Goal: Navigation & Orientation: Find specific page/section

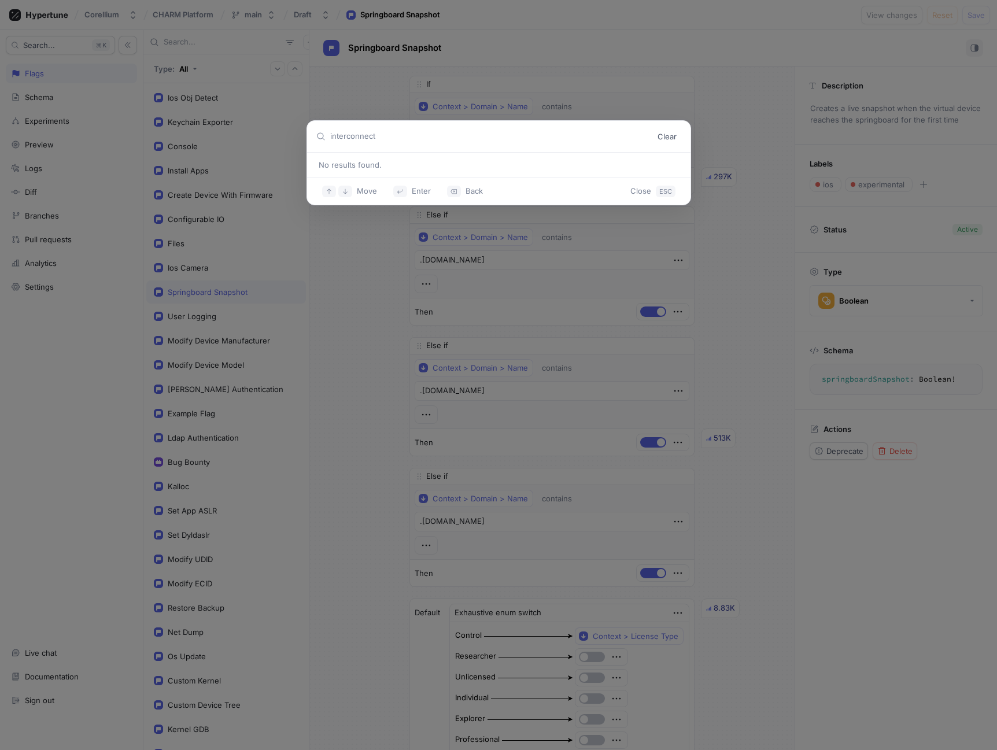
type textarea "x"
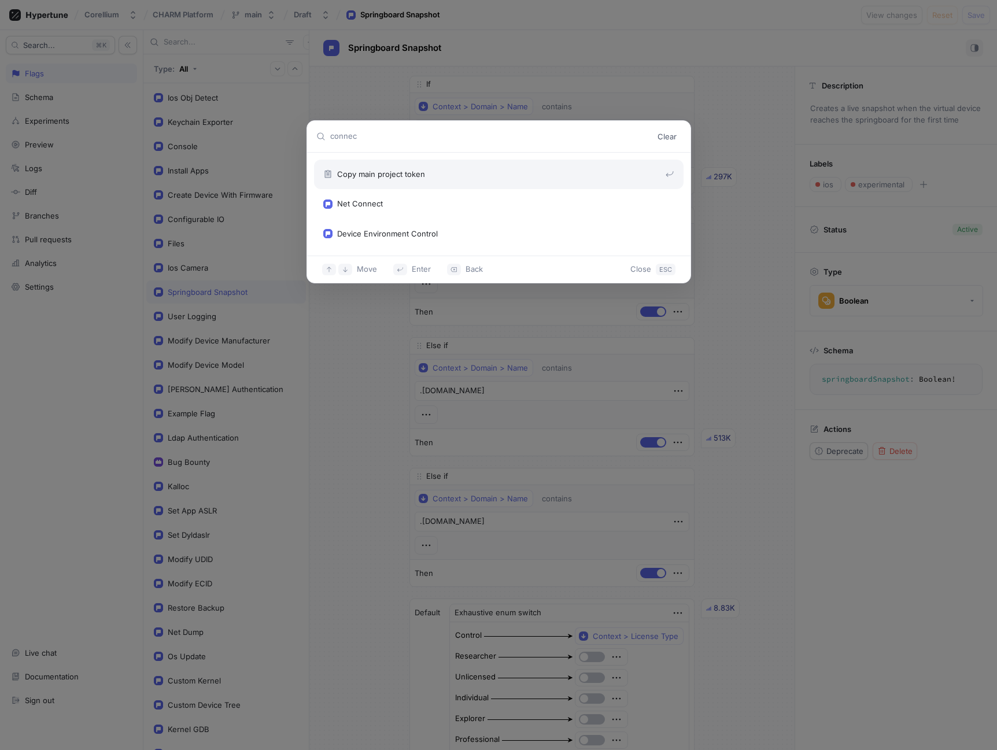
type input "connect"
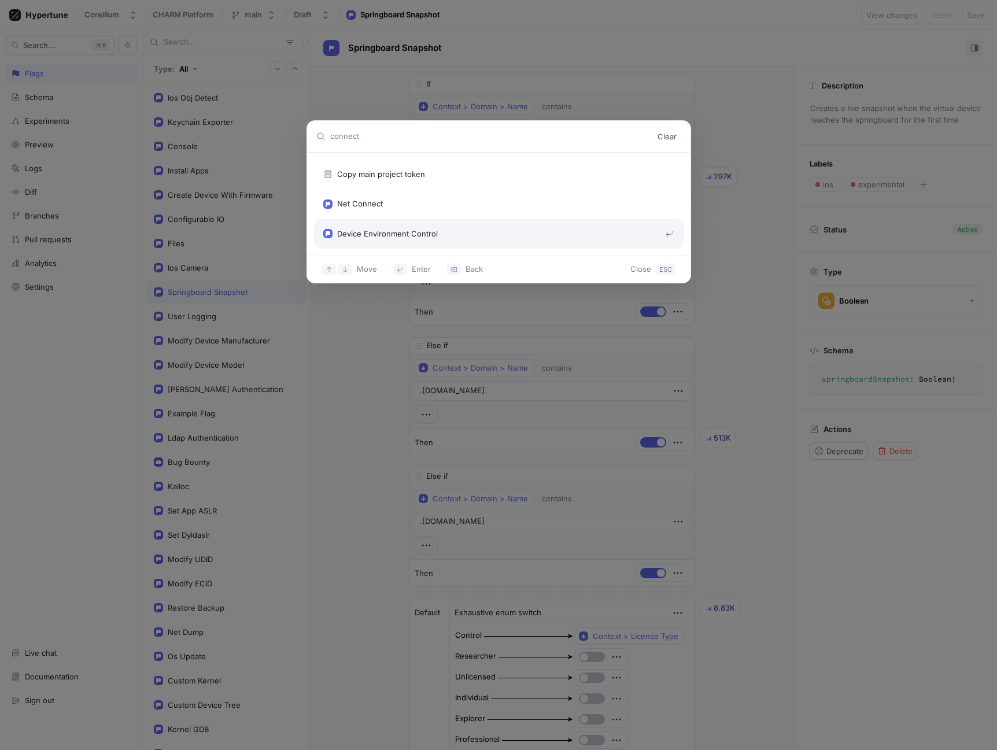
type textarea "x"
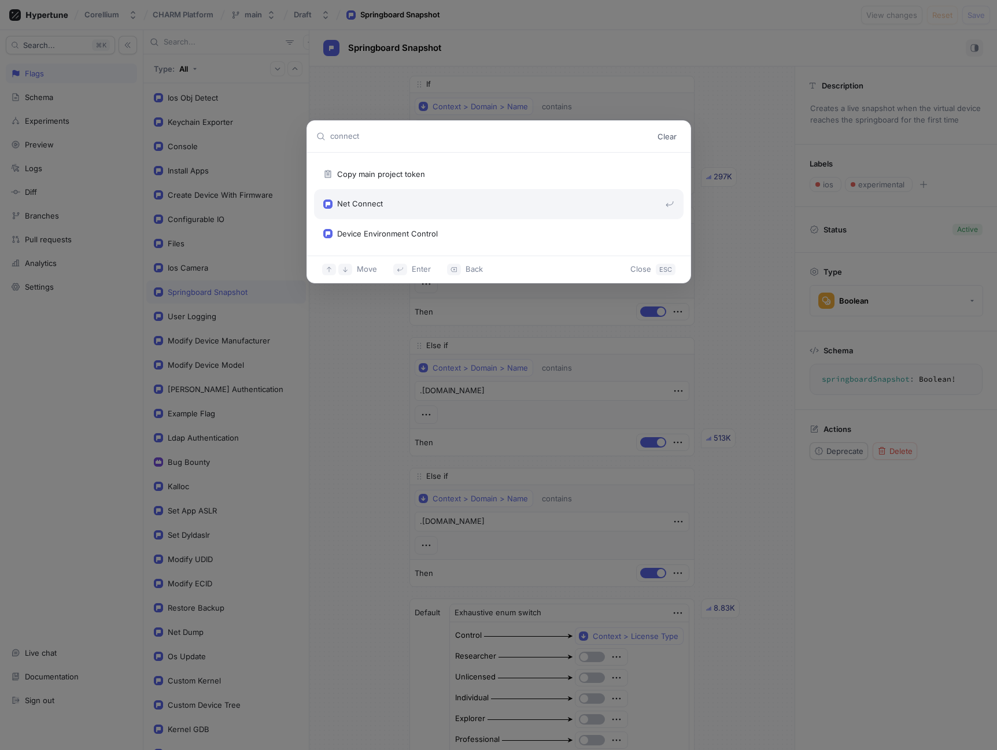
type input "connect"
click at [429, 203] on div "Net Connect" at bounding box center [494, 204] width 342 height 12
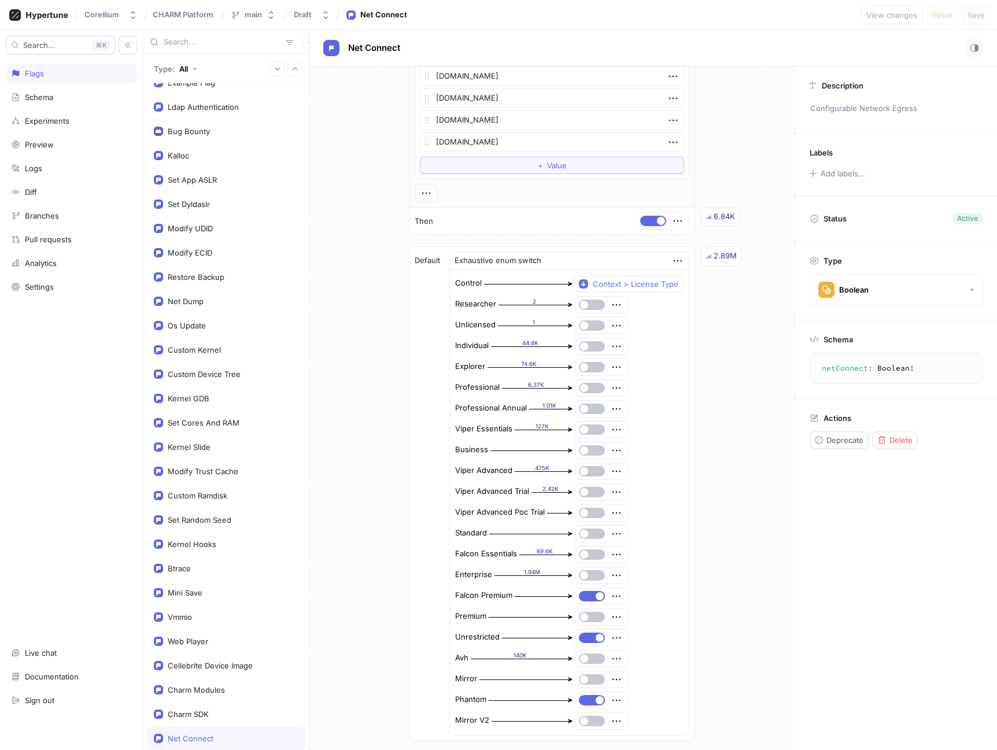
scroll to position [659, 0]
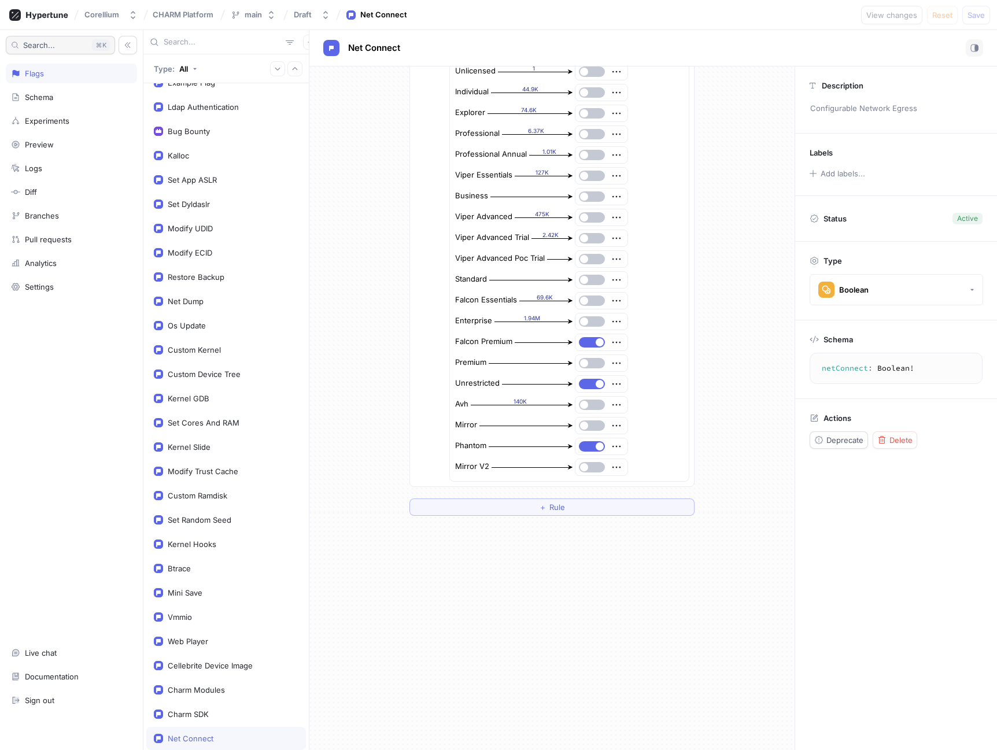
click at [49, 42] on span "Search..." at bounding box center [39, 45] width 32 height 7
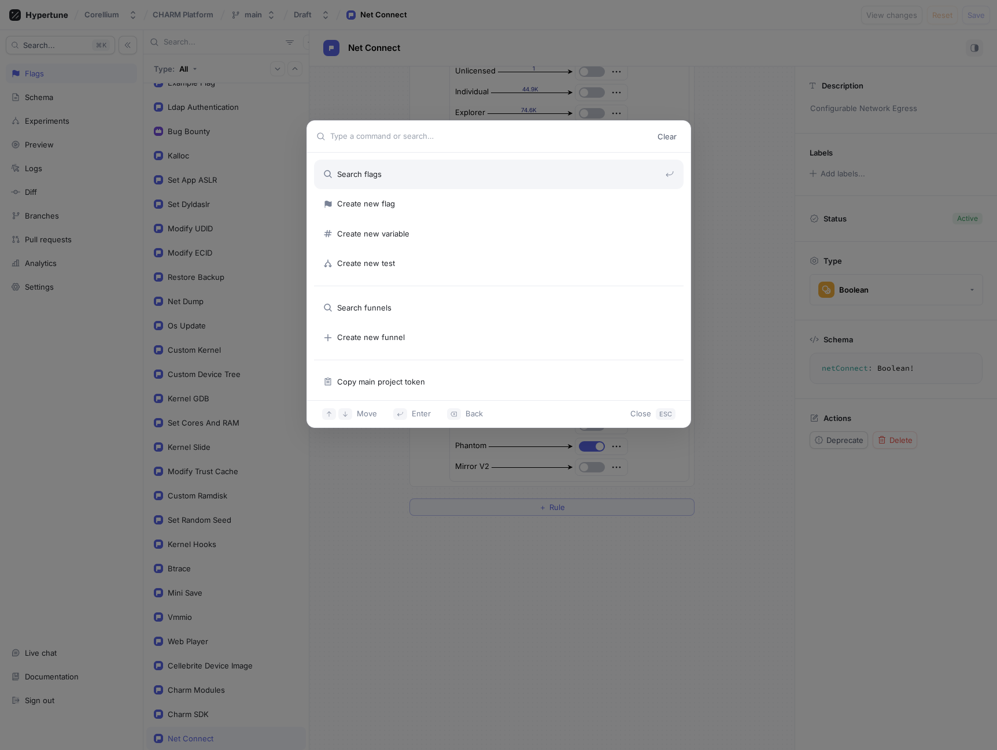
type textarea "x"
type input "connec"
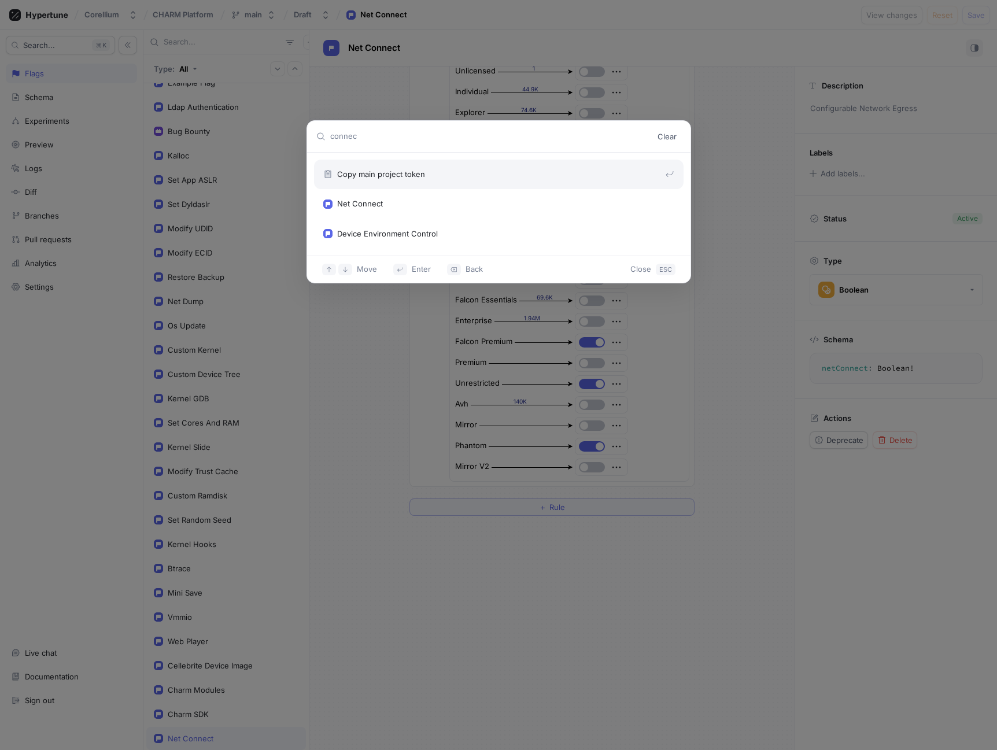
type textarea "x"
type input "connect"
type textarea "x"
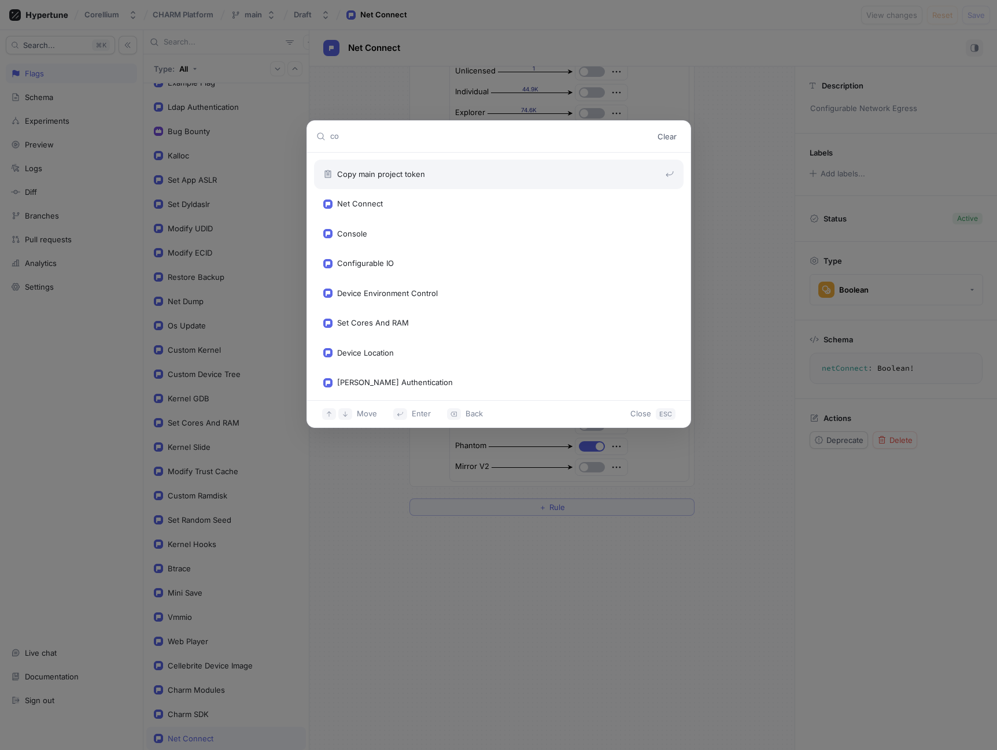
type input "c"
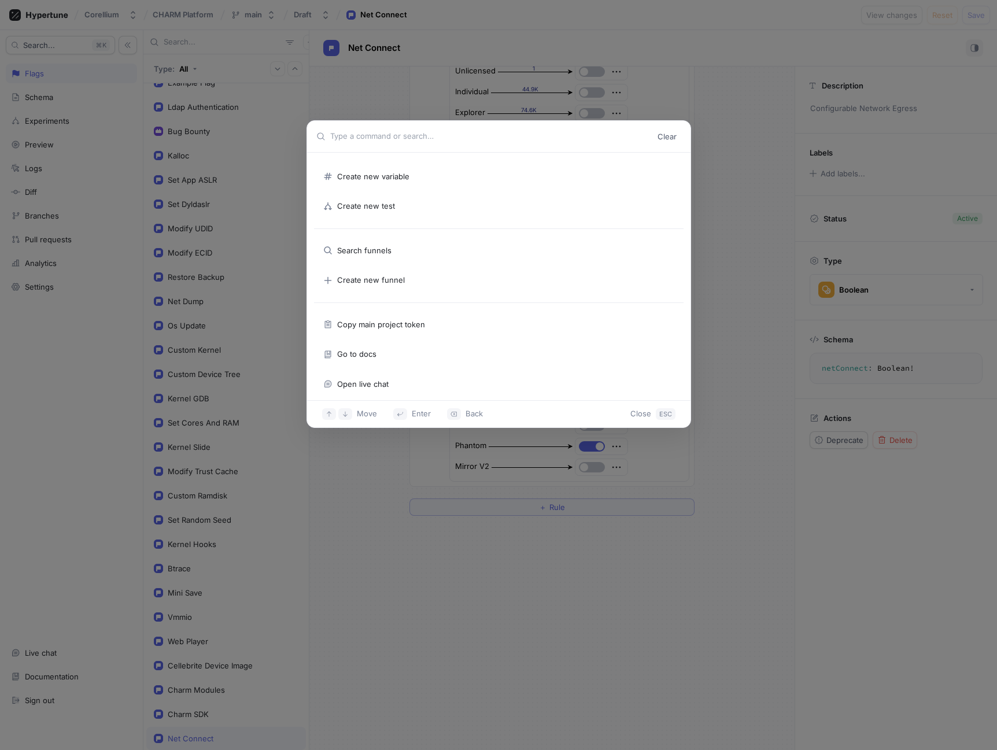
type textarea "x"
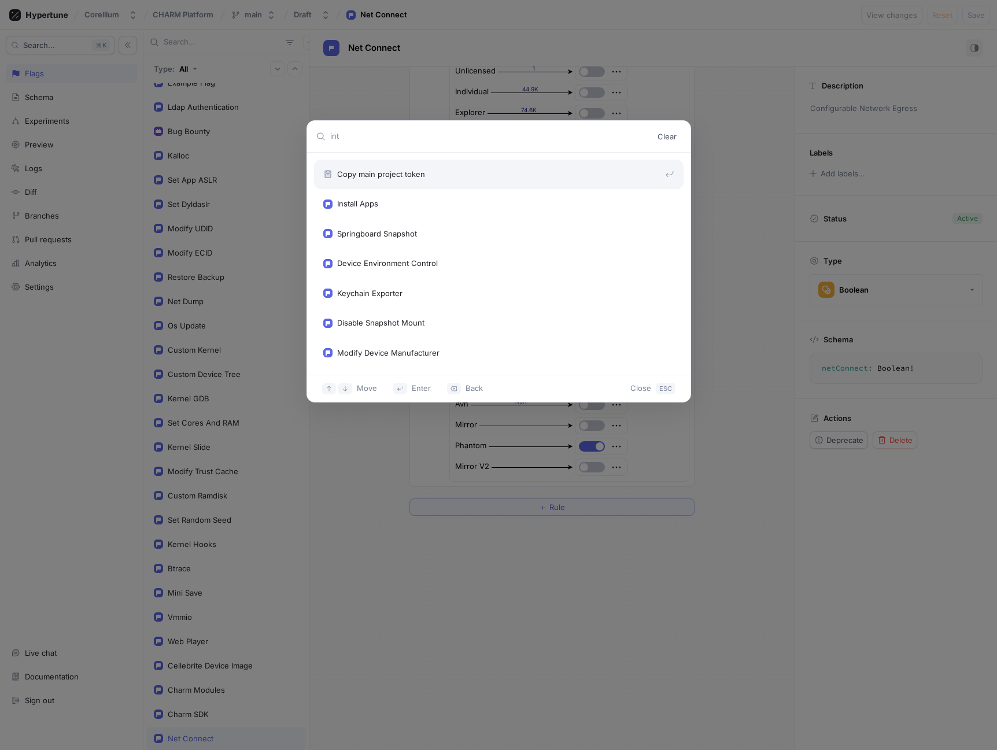
scroll to position [0, 0]
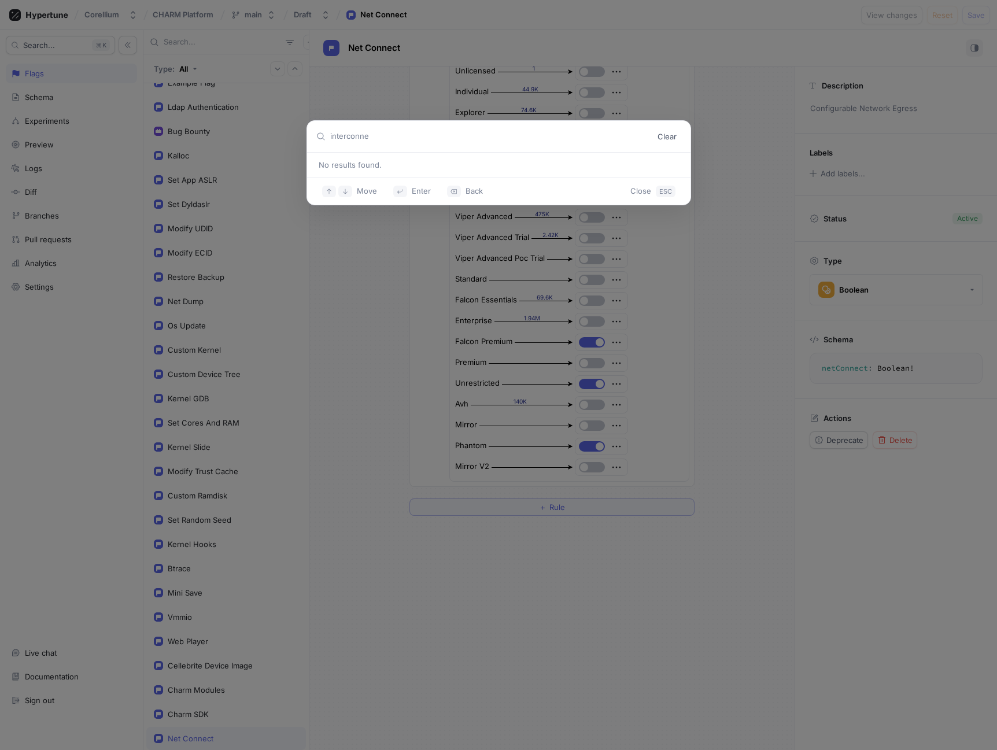
type input "interconnec"
type textarea "x"
type input "interconnect"
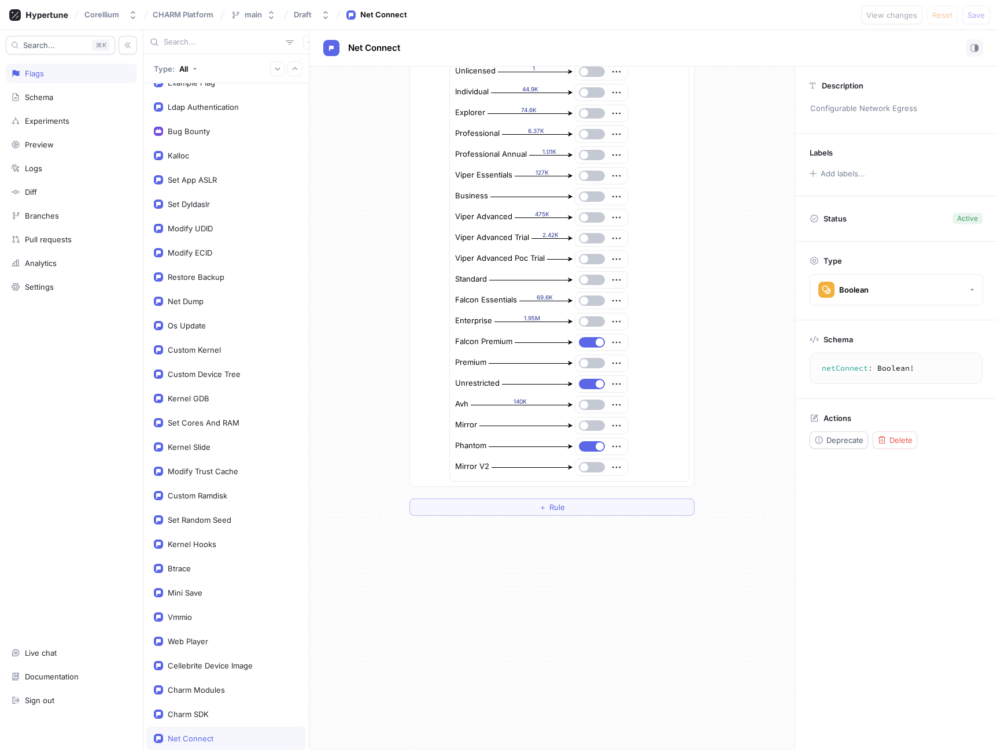
click at [208, 45] on input "text" at bounding box center [222, 42] width 117 height 12
click at [38, 47] on span "Search..." at bounding box center [39, 45] width 32 height 7
type textarea "x"
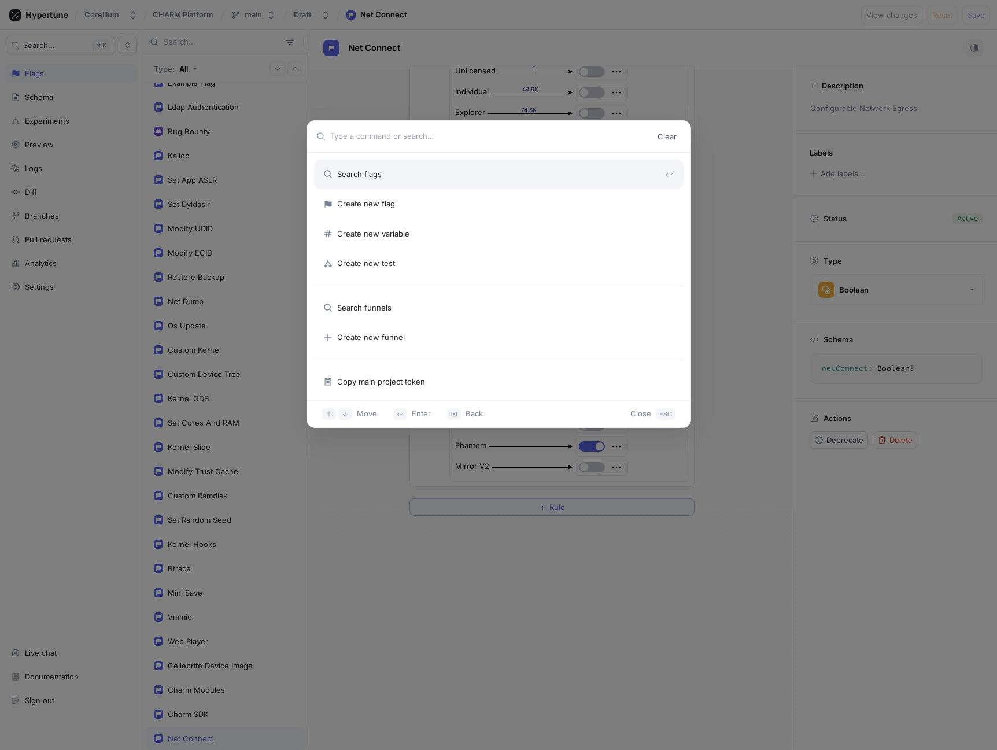
type input "c"
type textarea "x"
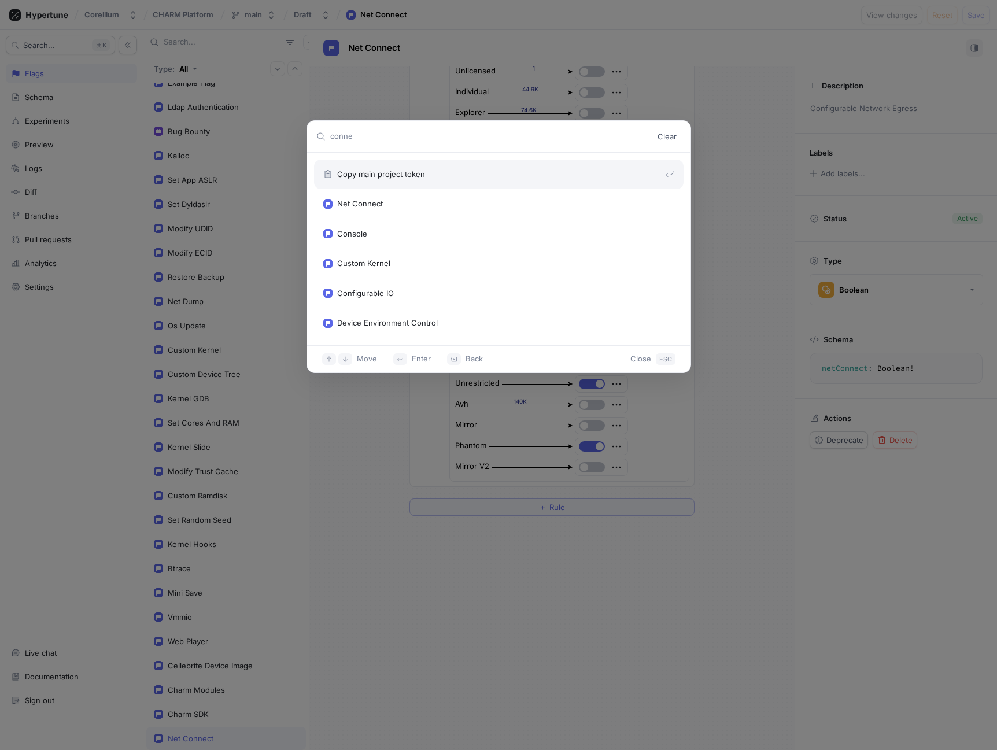
type input "connec"
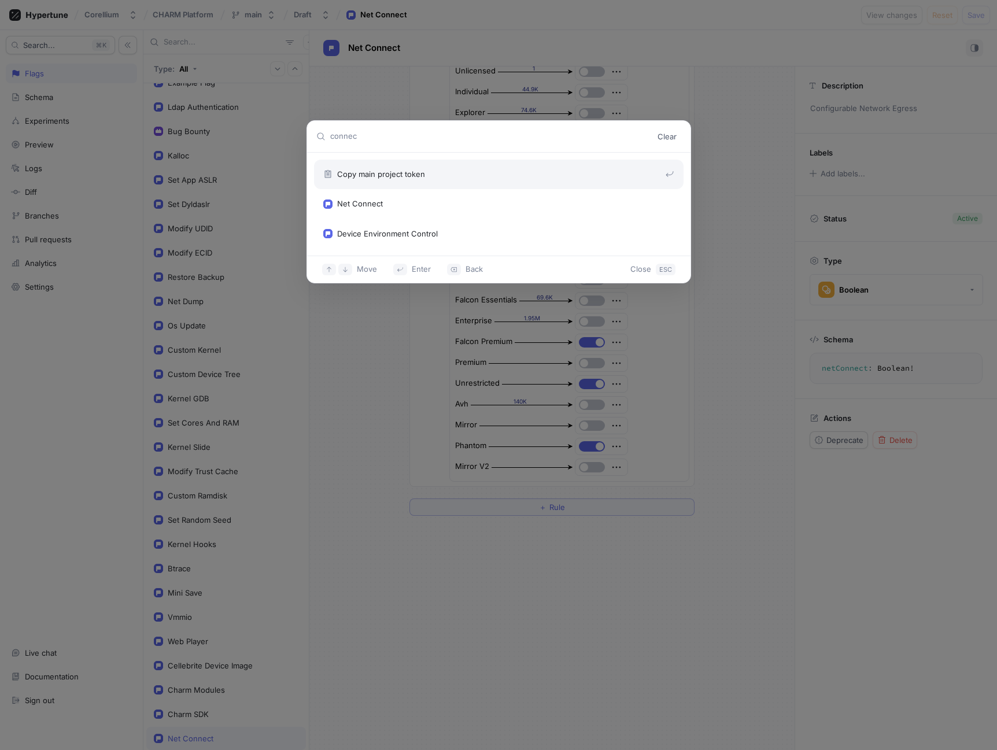
type textarea "x"
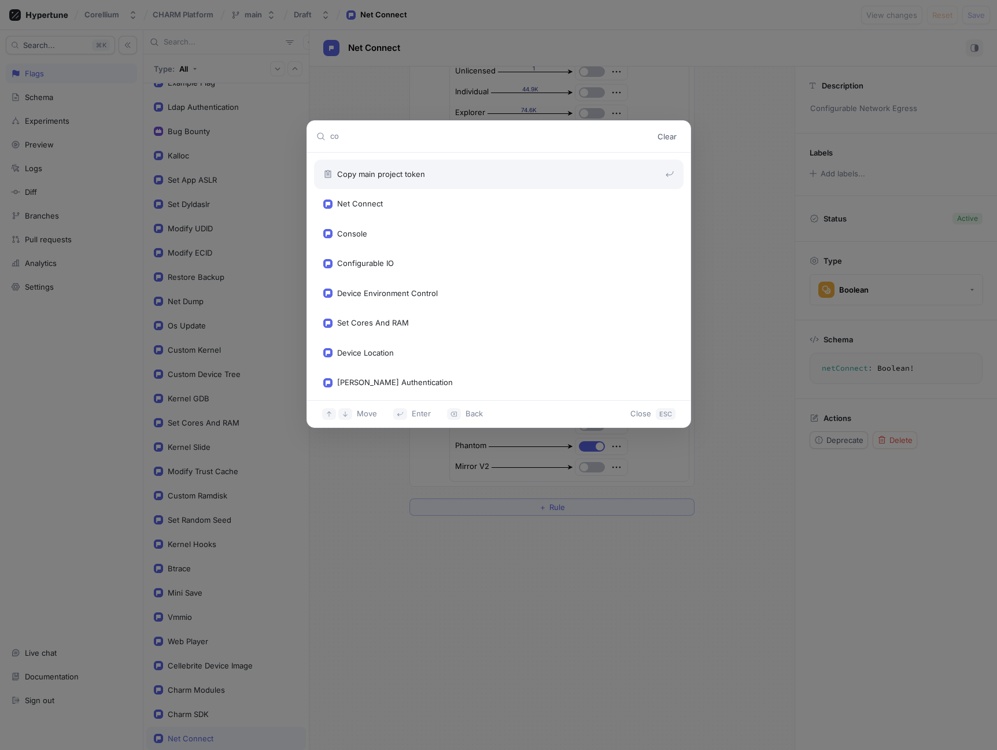
type input "c"
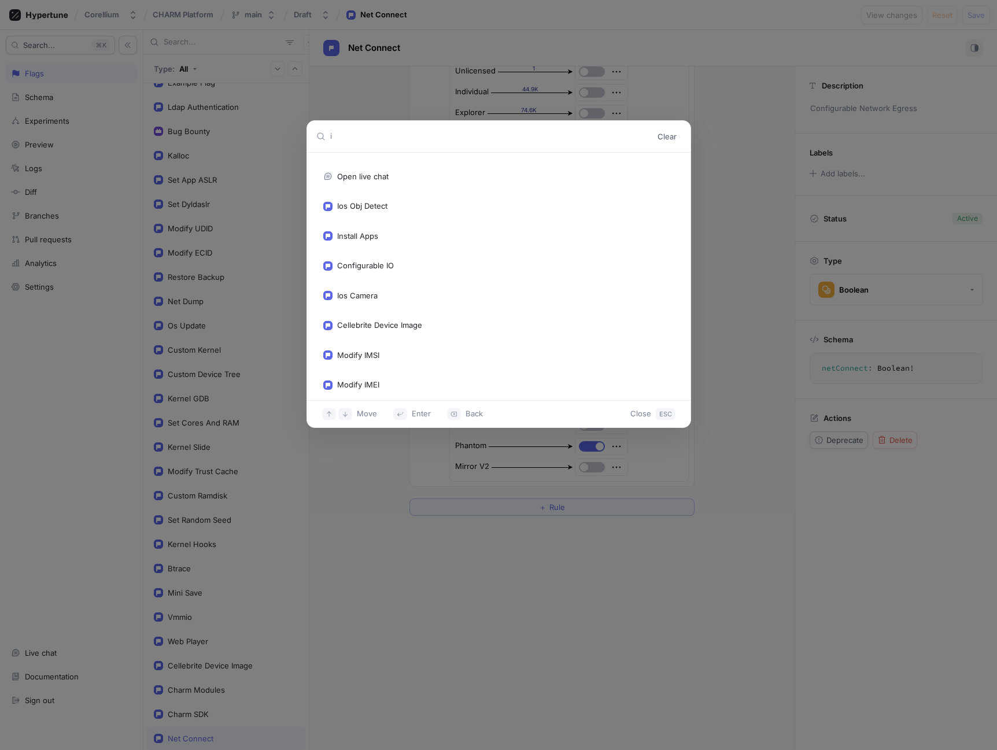
type input "in"
type textarea "x"
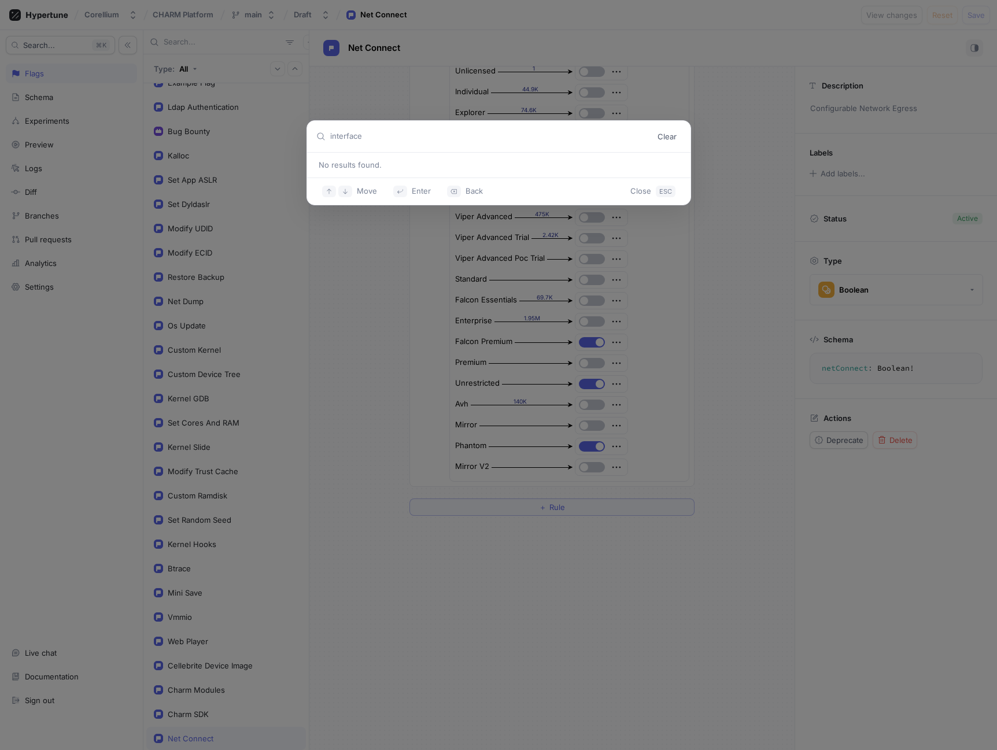
type input "interfac"
type textarea "x"
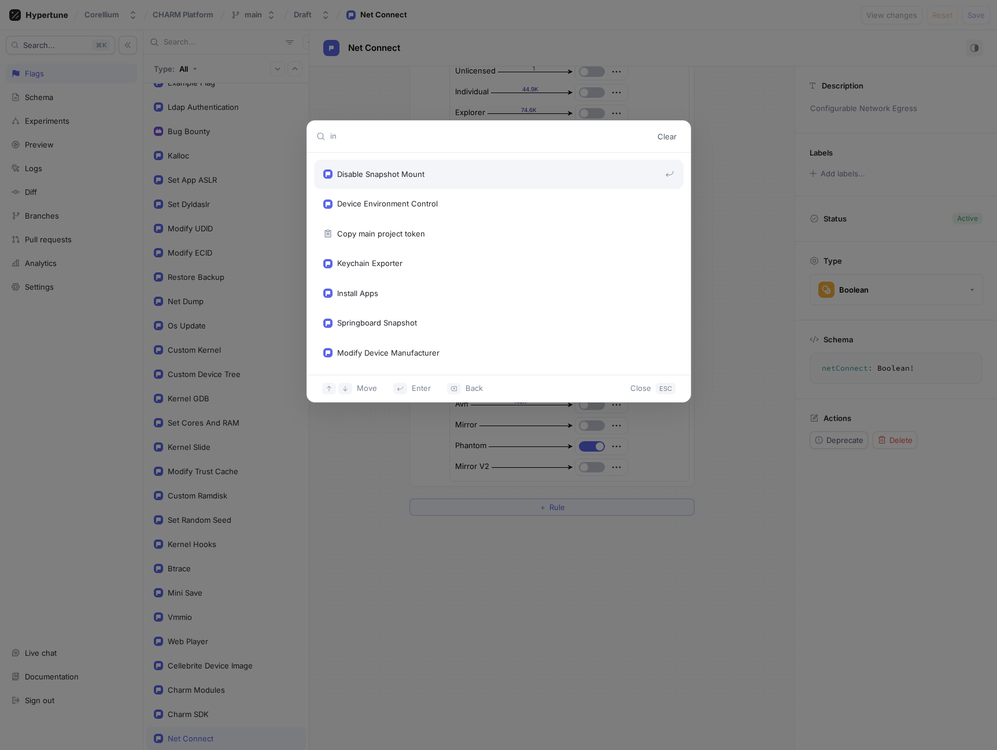
type input "i"
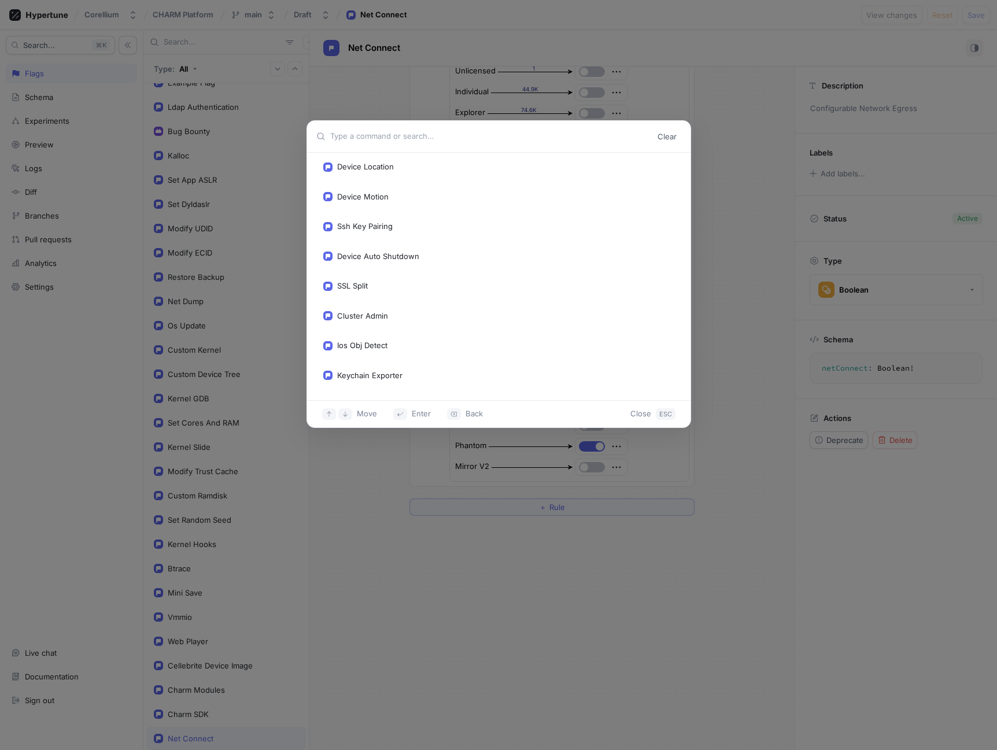
scroll to position [63, 0]
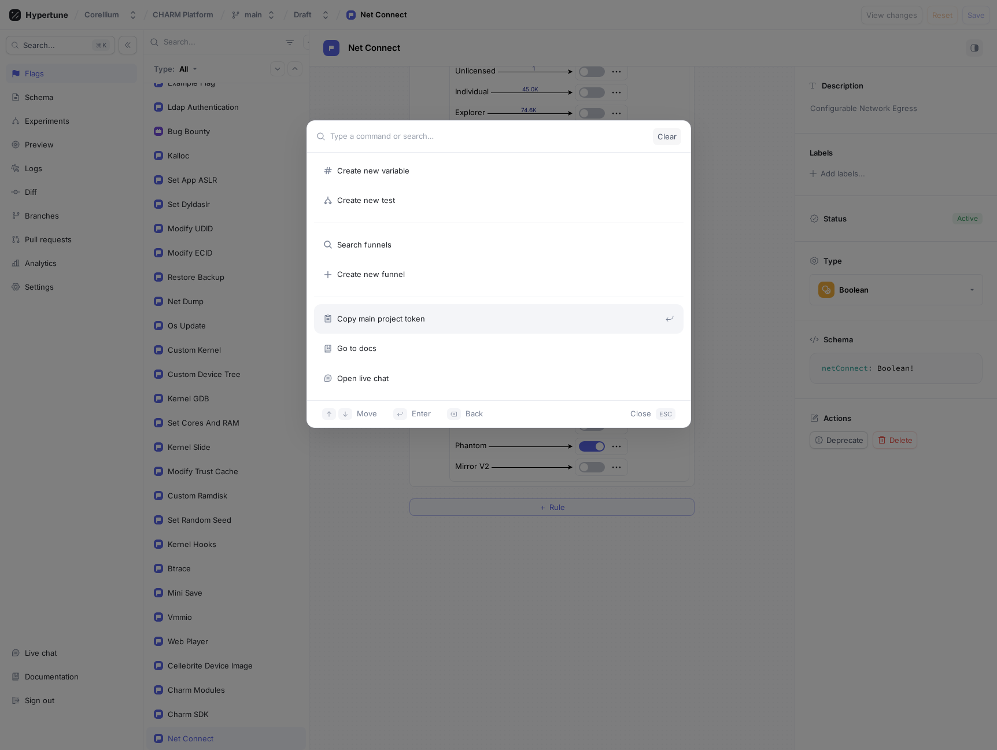
click at [668, 131] on button "Clear" at bounding box center [667, 136] width 28 height 17
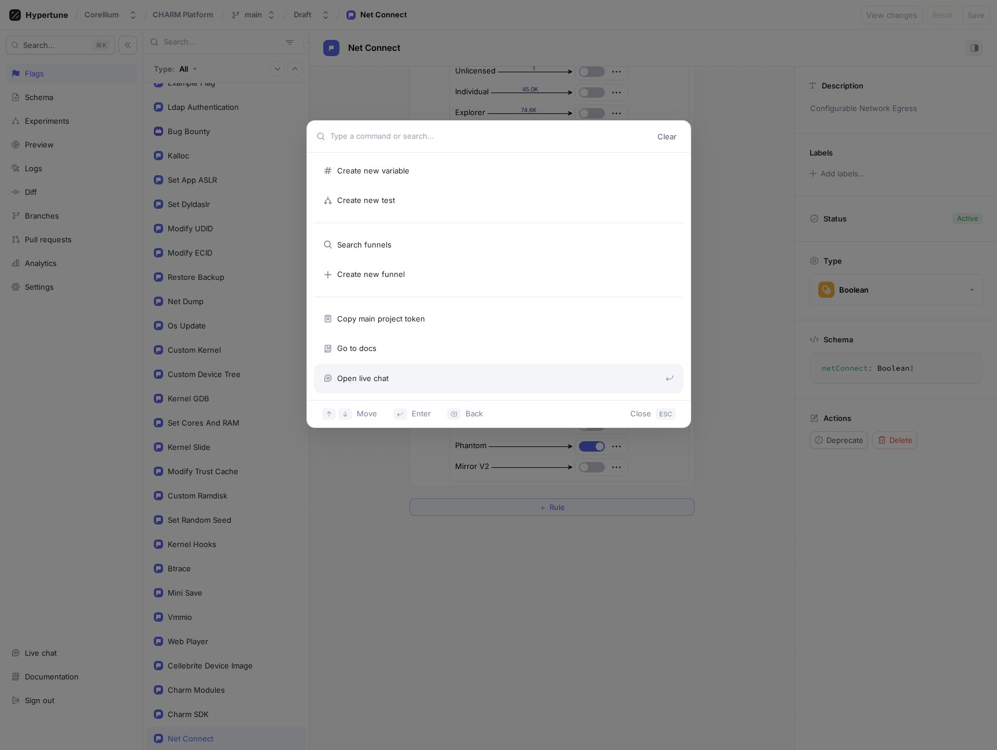
click at [512, 550] on div "Clear Search flags Create new flag Create new variable Create new test Search f…" at bounding box center [498, 375] width 997 height 750
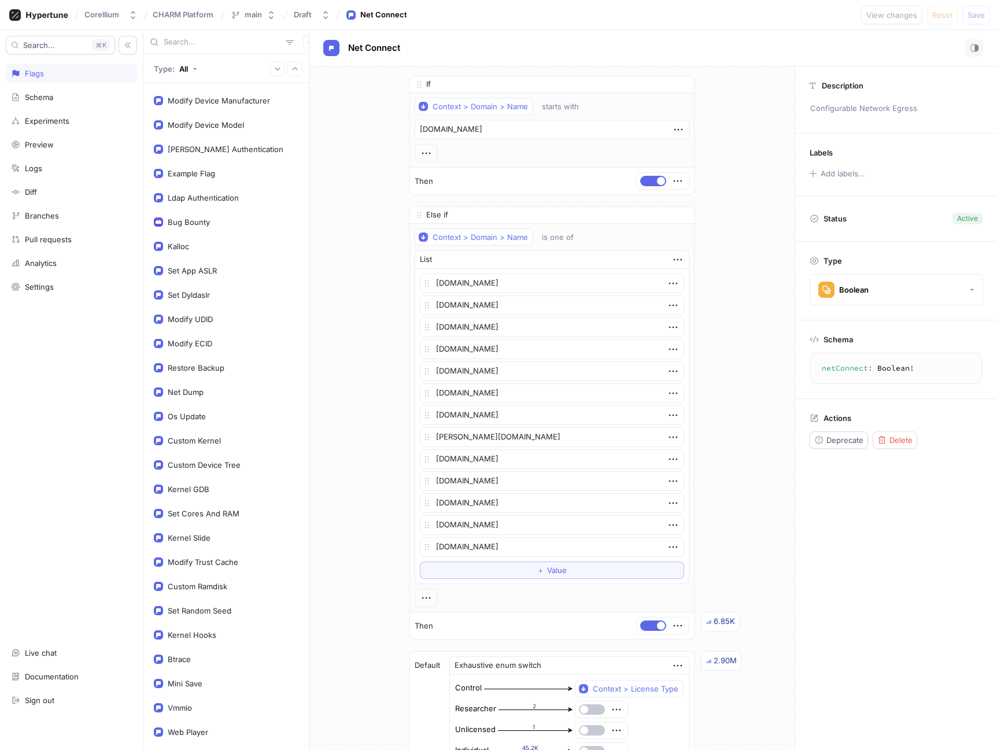
scroll to position [242, 0]
click at [196, 389] on div "Net Dump" at bounding box center [186, 390] width 36 height 9
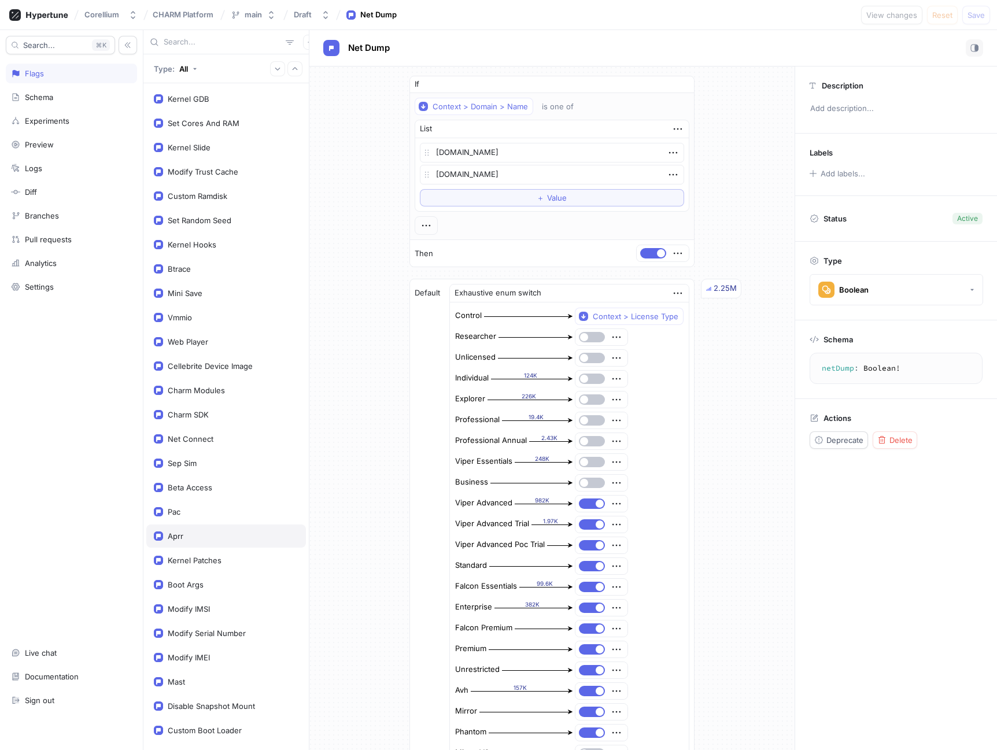
scroll to position [639, 0]
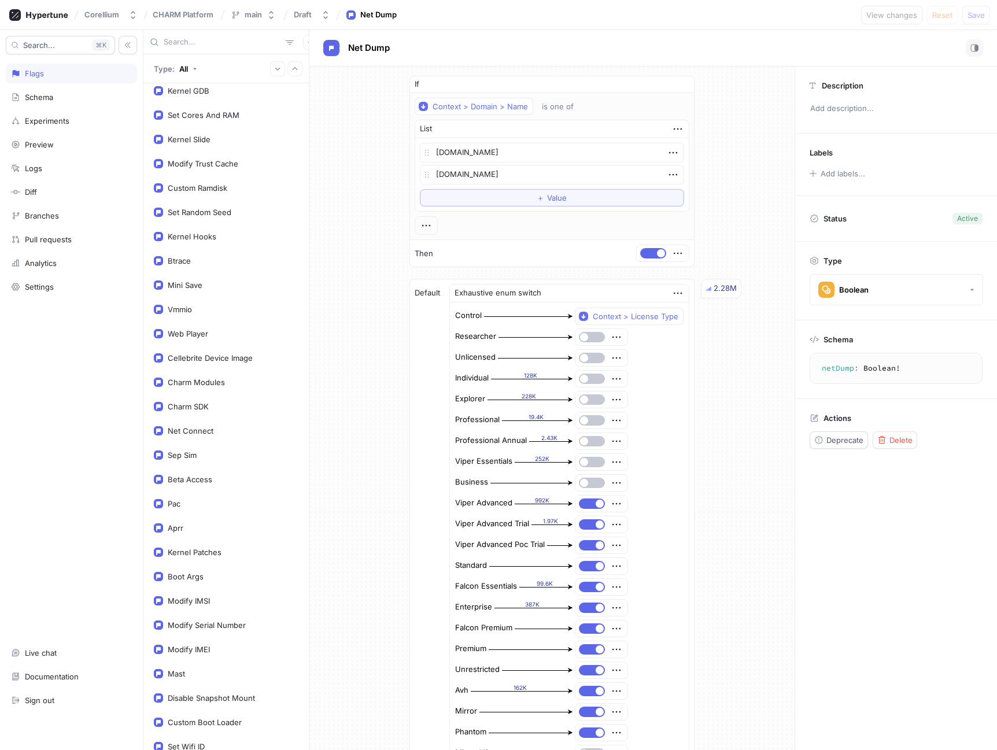
type textarea "x"
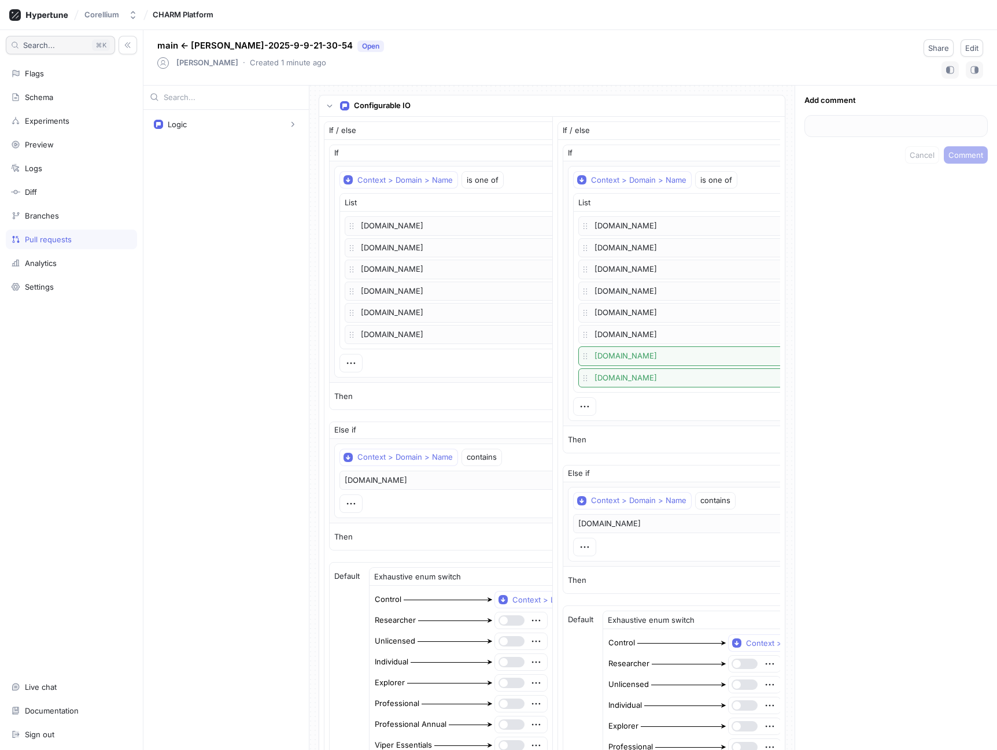
click at [54, 44] on span "Search..." at bounding box center [39, 45] width 32 height 7
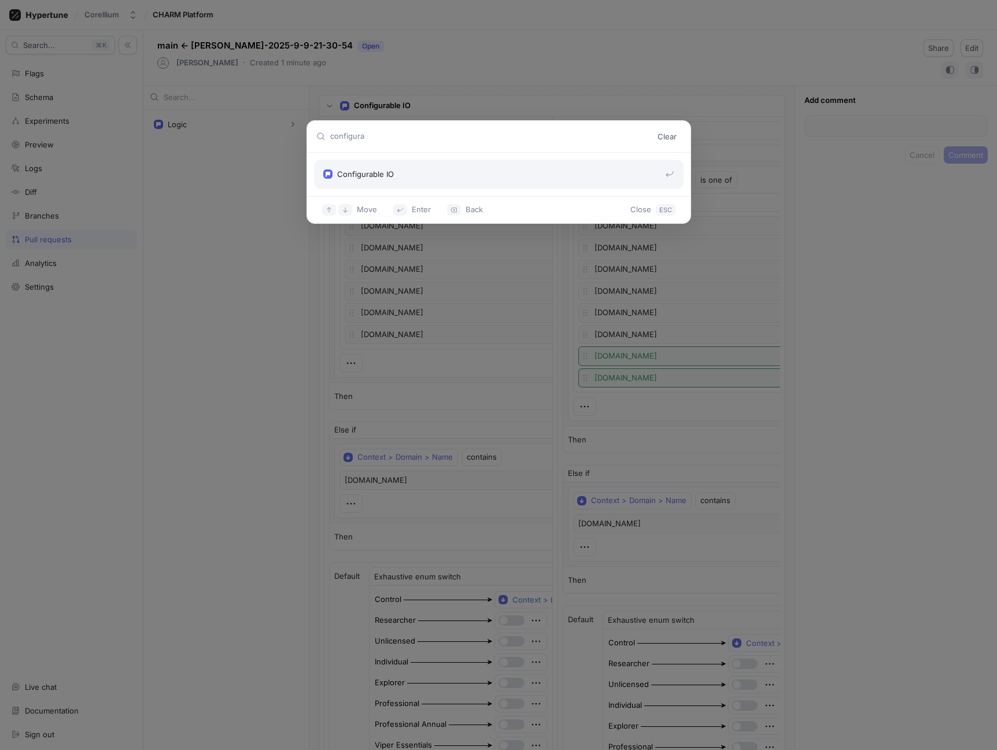
type input "configura"
click at [444, 174] on div "Configurable IO" at bounding box center [494, 175] width 342 height 12
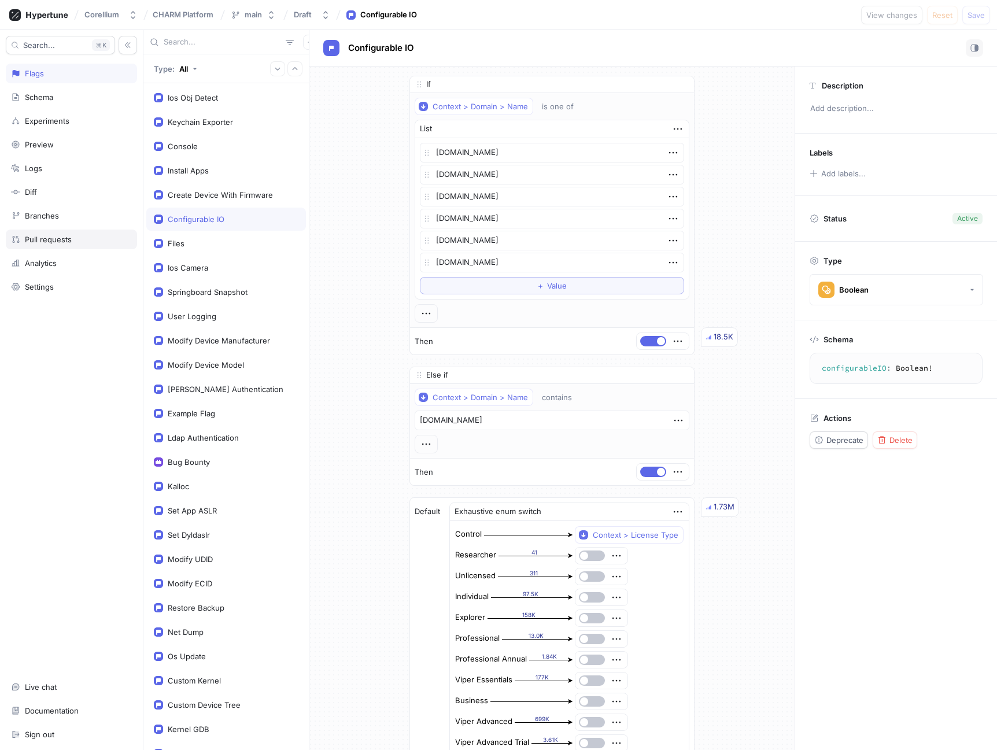
click at [54, 237] on div "Pull requests" at bounding box center [48, 239] width 47 height 9
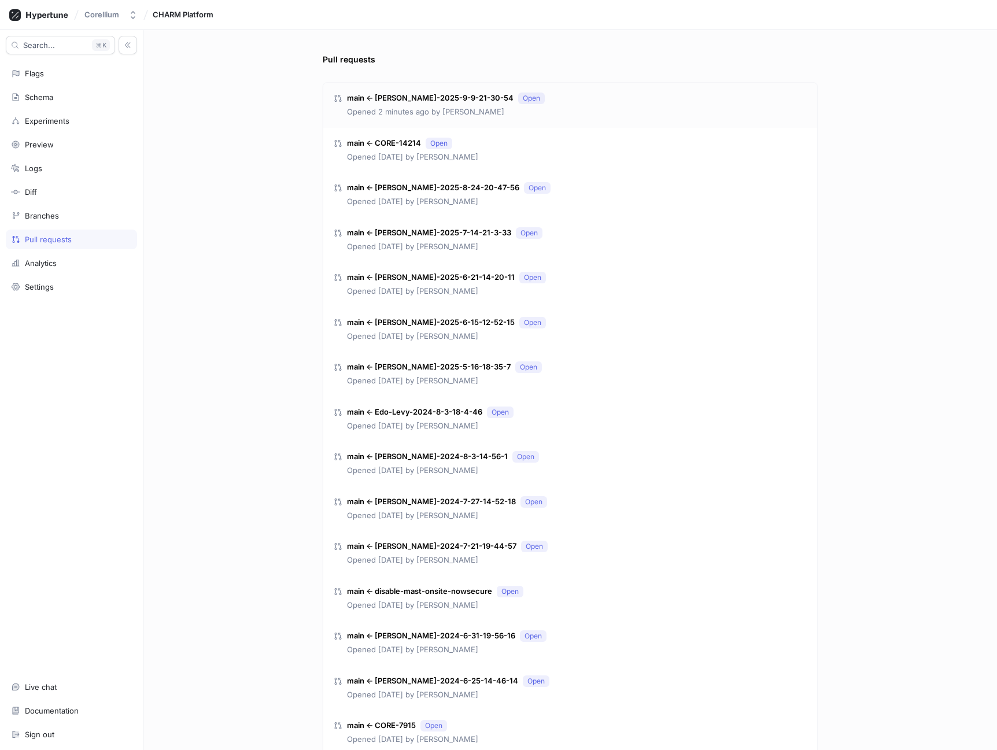
click at [395, 97] on p "main ← [PERSON_NAME]-2025-9-9-21-30-54" at bounding box center [430, 99] width 167 height 12
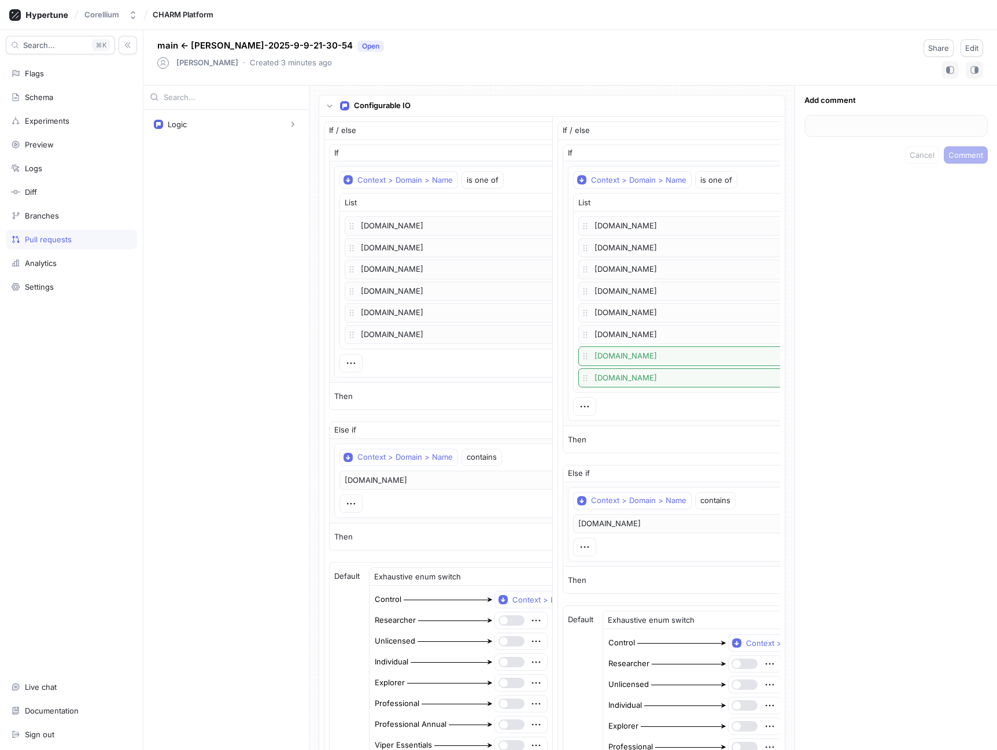
click at [60, 239] on div "Pull requests" at bounding box center [48, 239] width 47 height 9
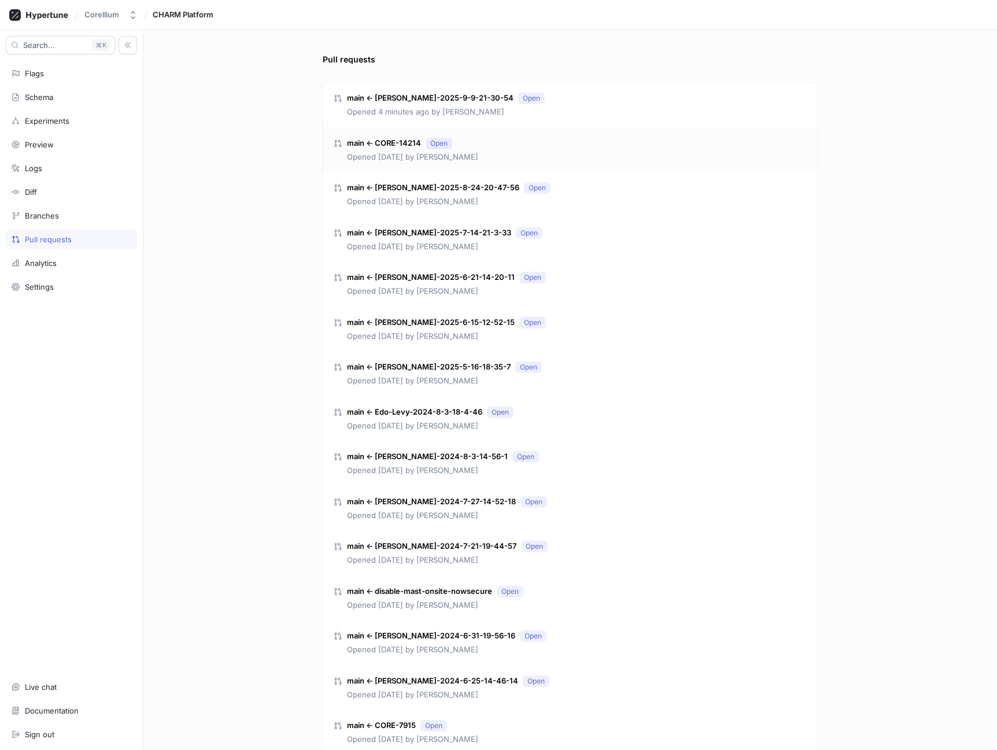
click at [372, 139] on p "main ← CORE-14214" at bounding box center [384, 144] width 74 height 12
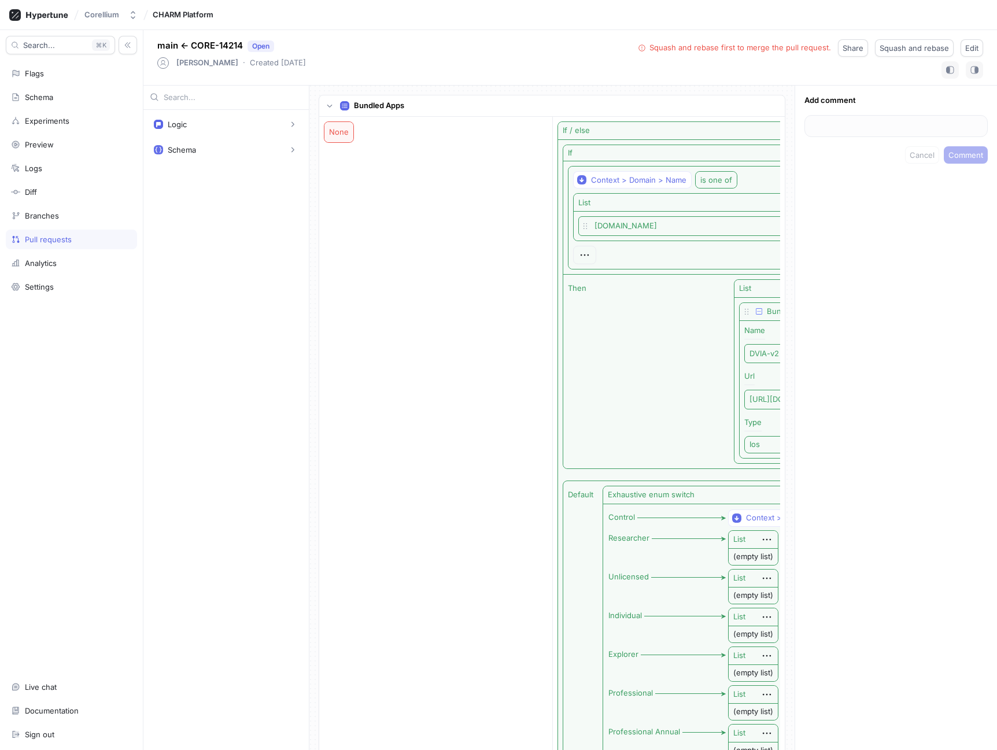
click at [61, 238] on div "Pull requests" at bounding box center [48, 239] width 47 height 9
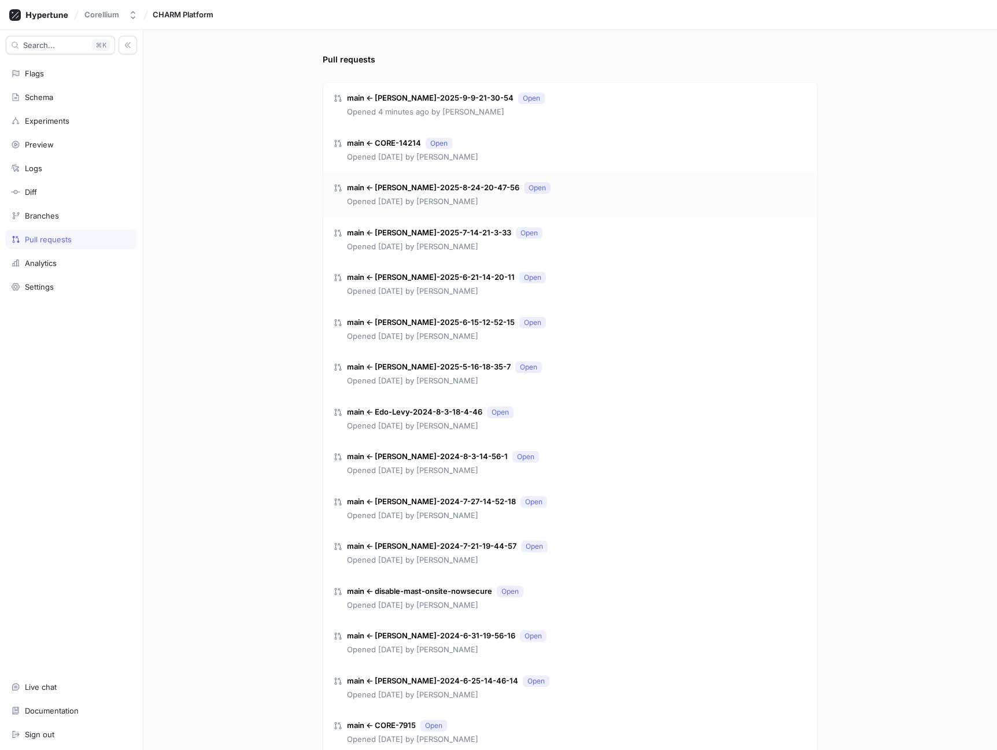
click at [376, 183] on p "main ← [PERSON_NAME]-2025-8-24-20-47-56" at bounding box center [433, 188] width 172 height 12
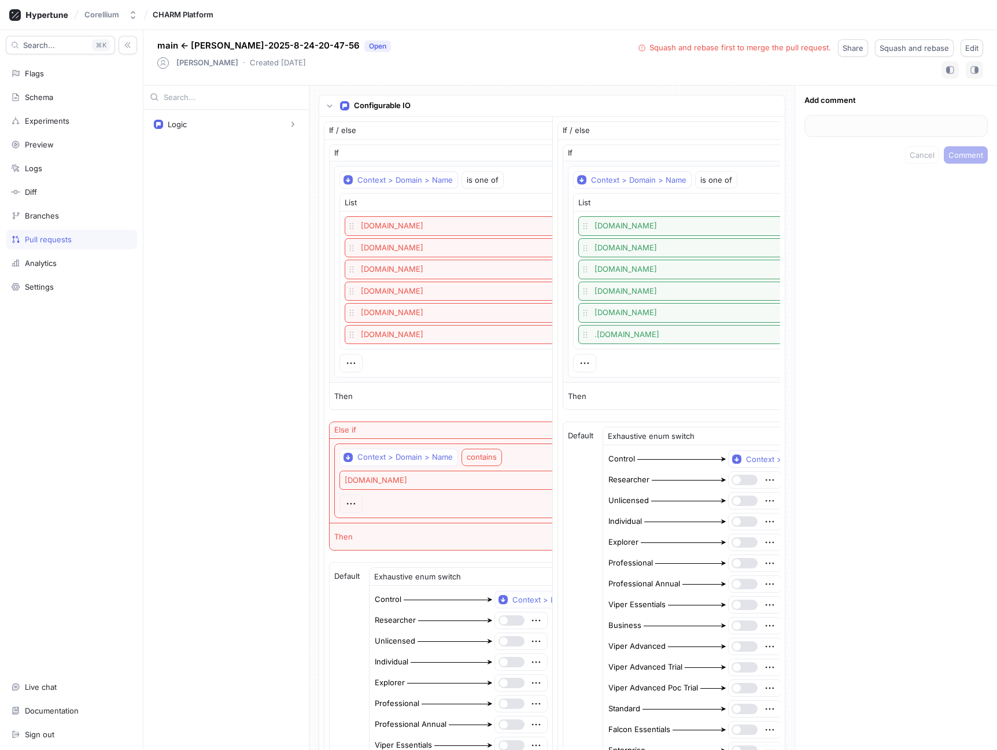
click at [74, 238] on div "Pull requests" at bounding box center [71, 239] width 121 height 9
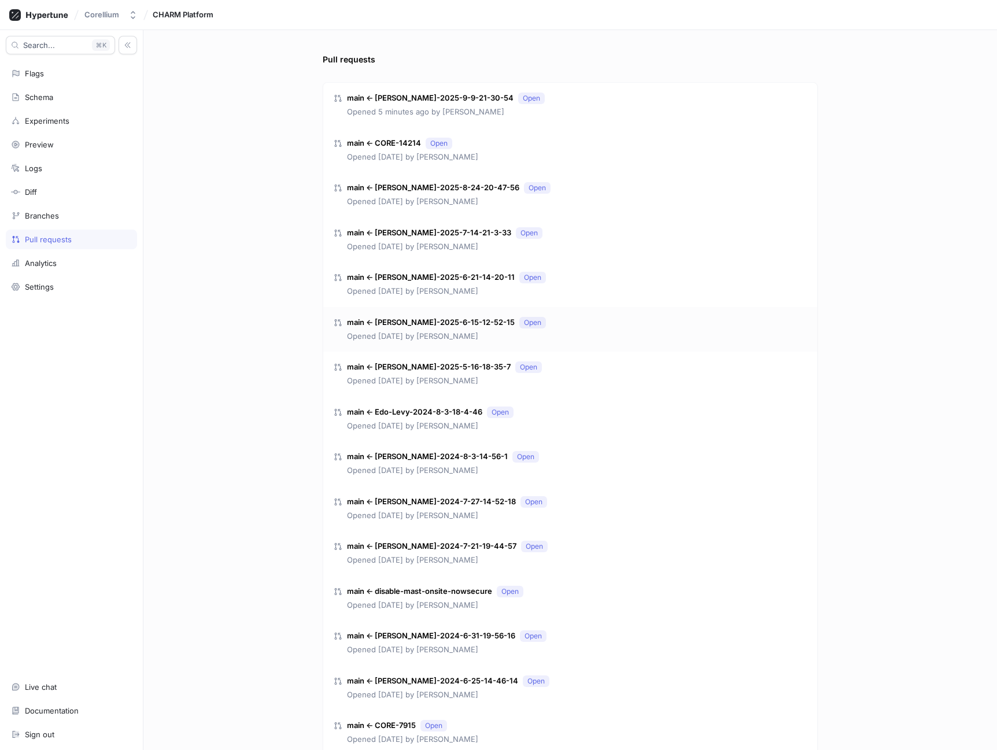
click at [411, 322] on p "main ← [PERSON_NAME]-2025-6-15-12-52-15" at bounding box center [431, 323] width 168 height 12
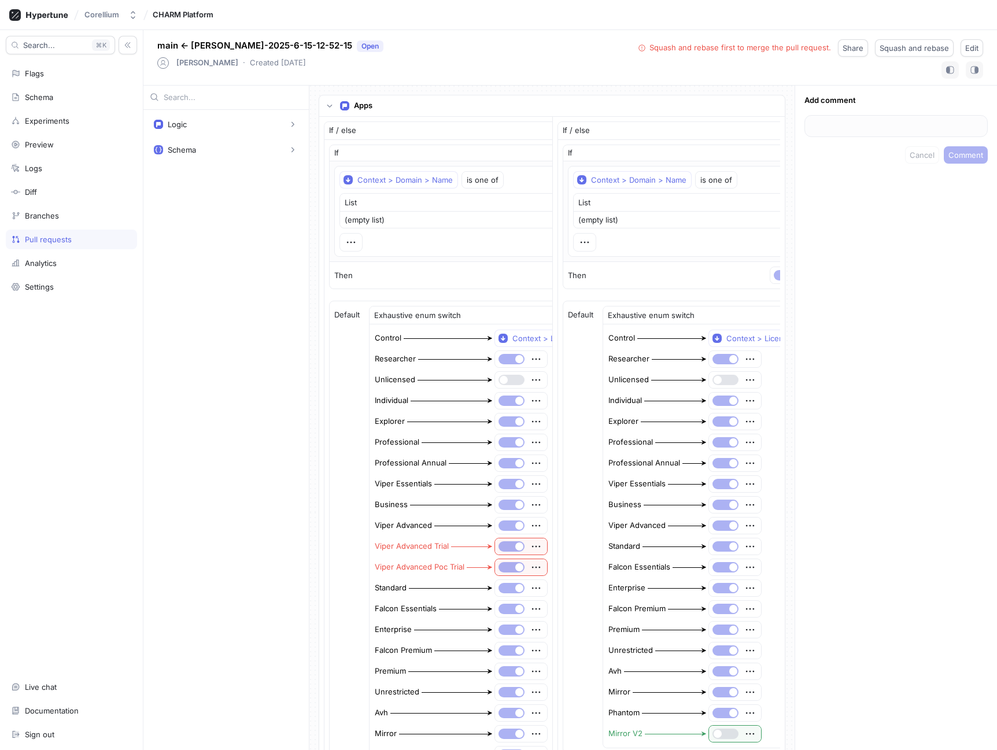
click at [52, 238] on div "Pull requests" at bounding box center [48, 239] width 47 height 9
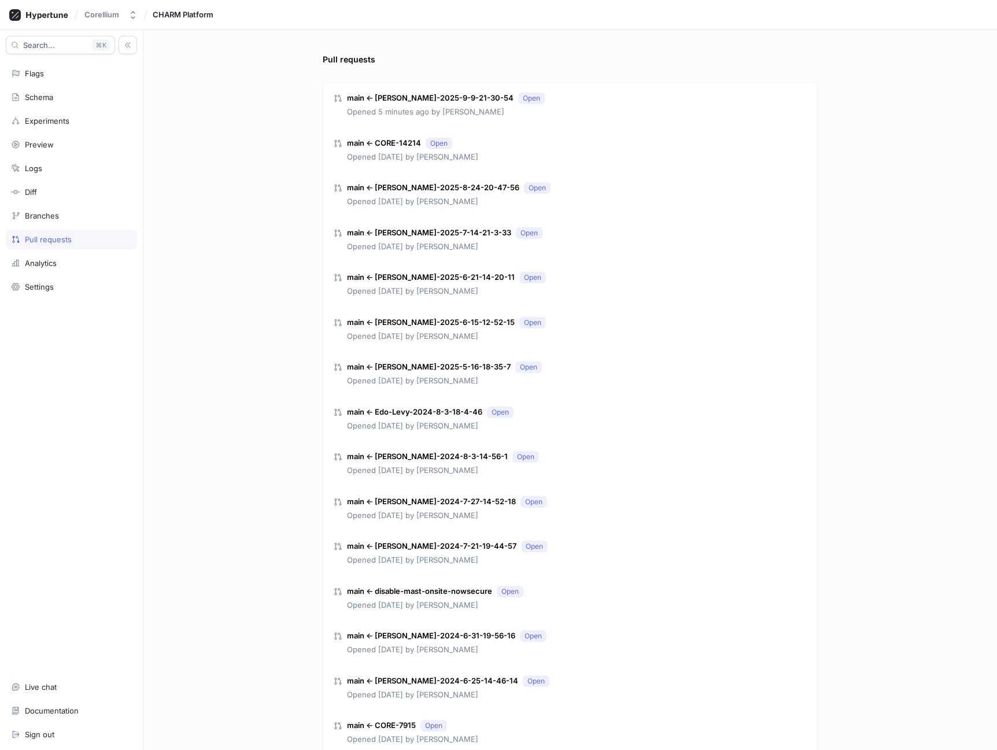
click at [192, 334] on div "Pull requests main ← [PERSON_NAME]-2025-9-9-21-30-54 Open Opened 5 minutes ago …" at bounding box center [570, 390] width 854 height 720
click at [369, 93] on p "main ← [PERSON_NAME]-2025-9-9-21-30-54" at bounding box center [430, 99] width 167 height 12
type textarea "x"
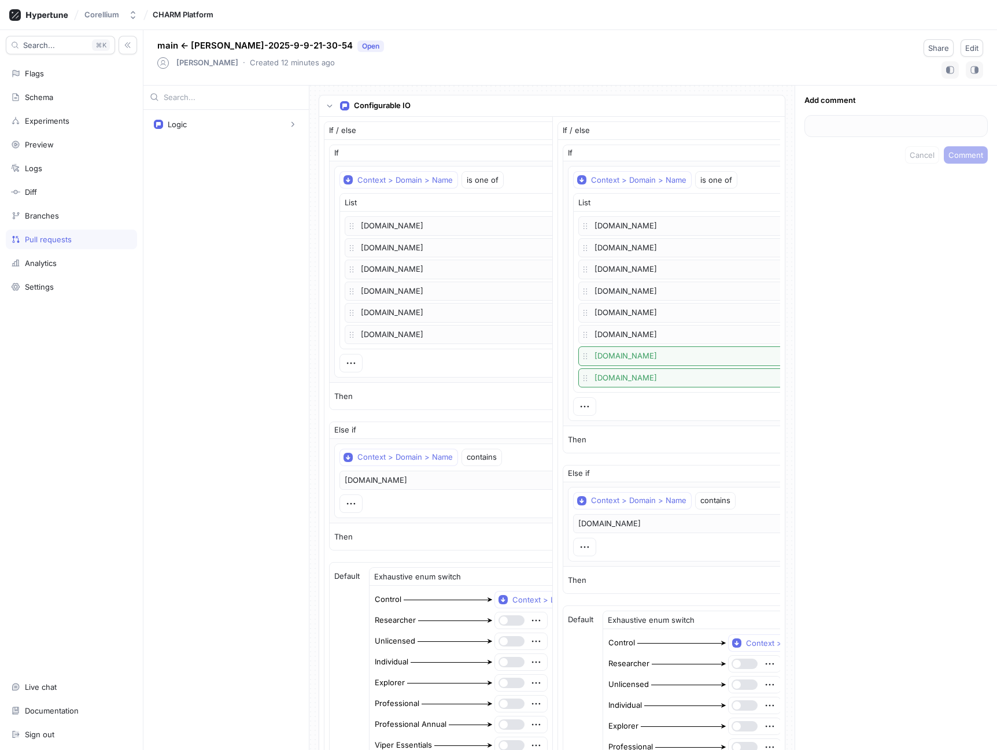
type textarea "x"
